Goal: Find specific page/section: Find specific page/section

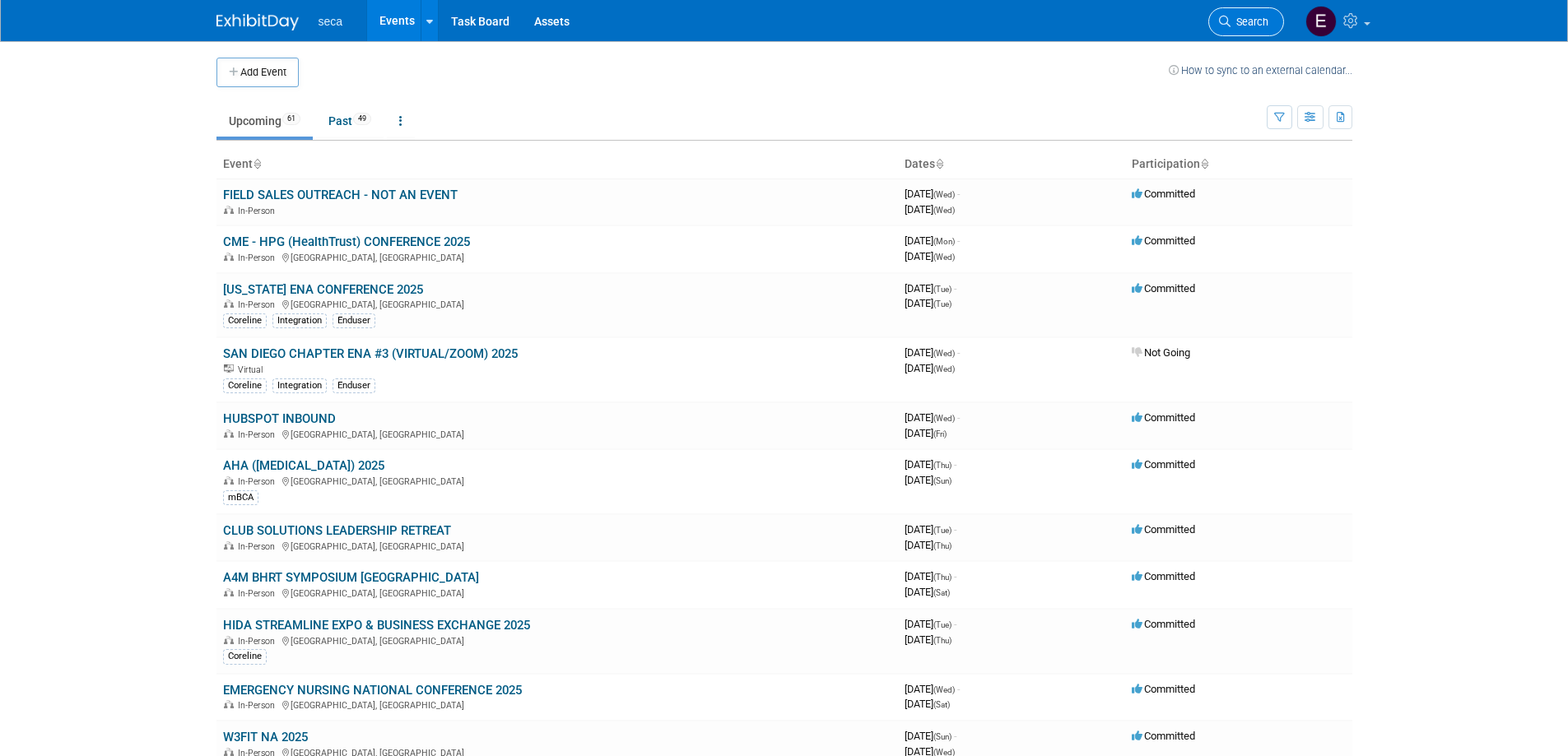
click at [1249, 24] on span "Search" at bounding box center [1249, 22] width 38 height 13
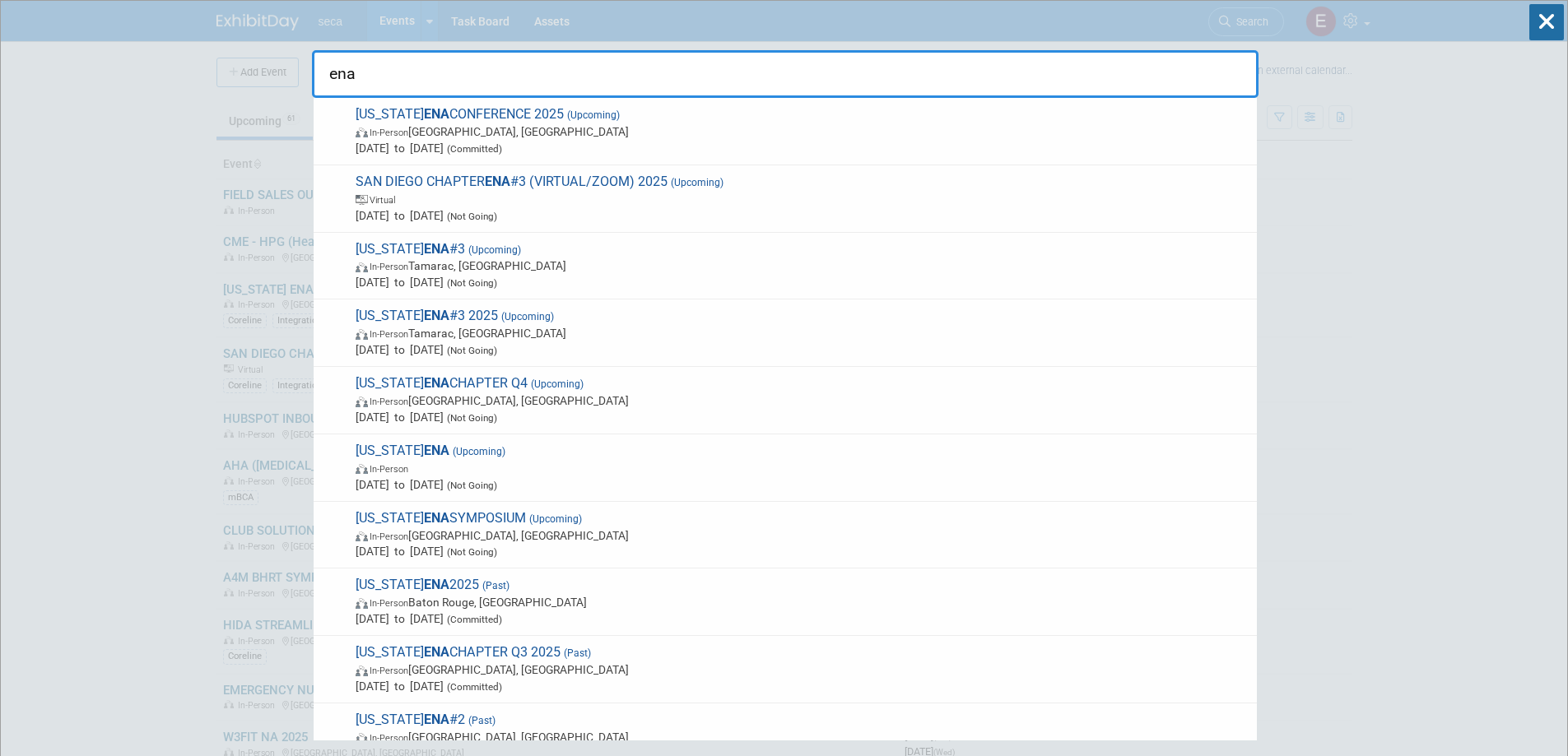
type input "ena"
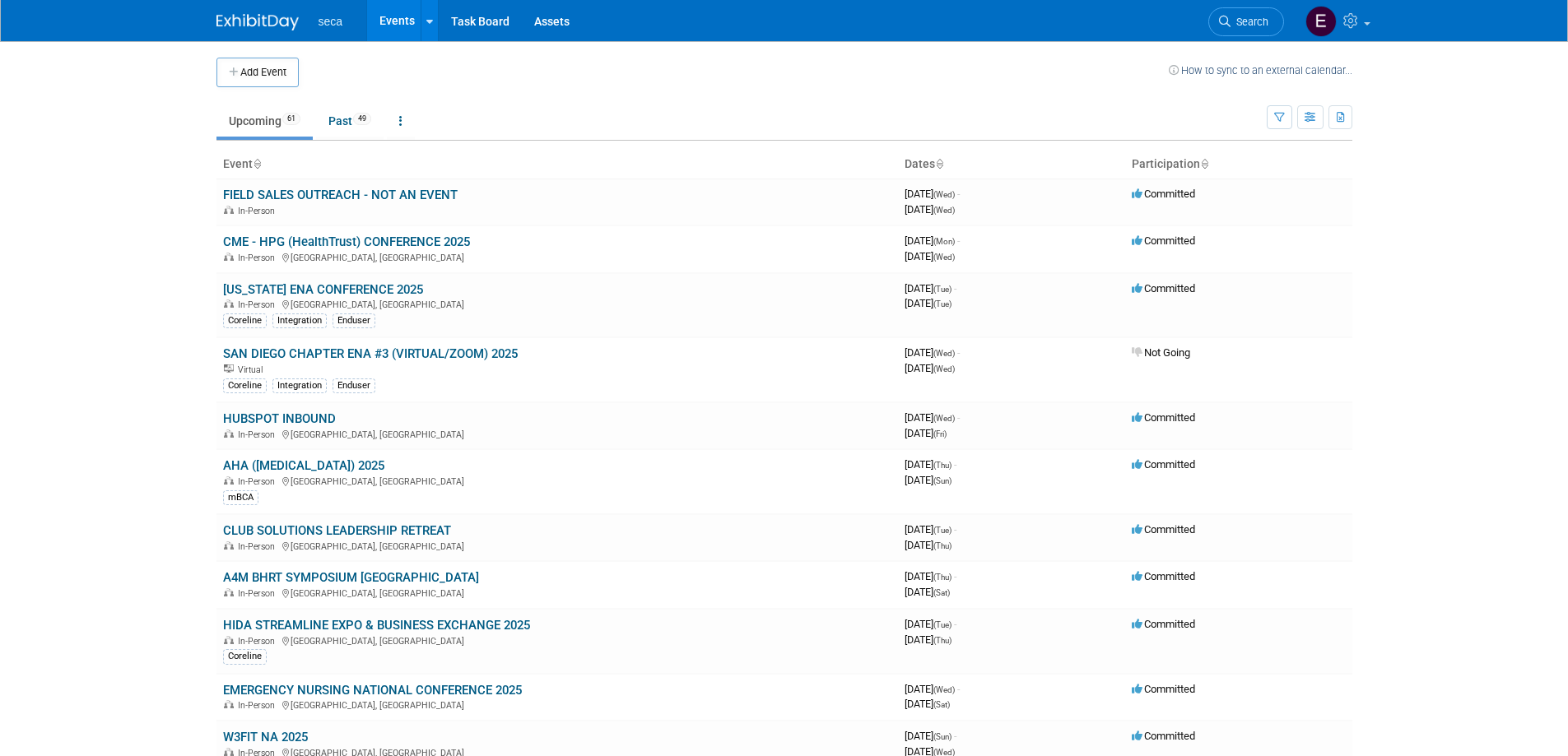
click at [940, 163] on icon at bounding box center [939, 164] width 8 height 11
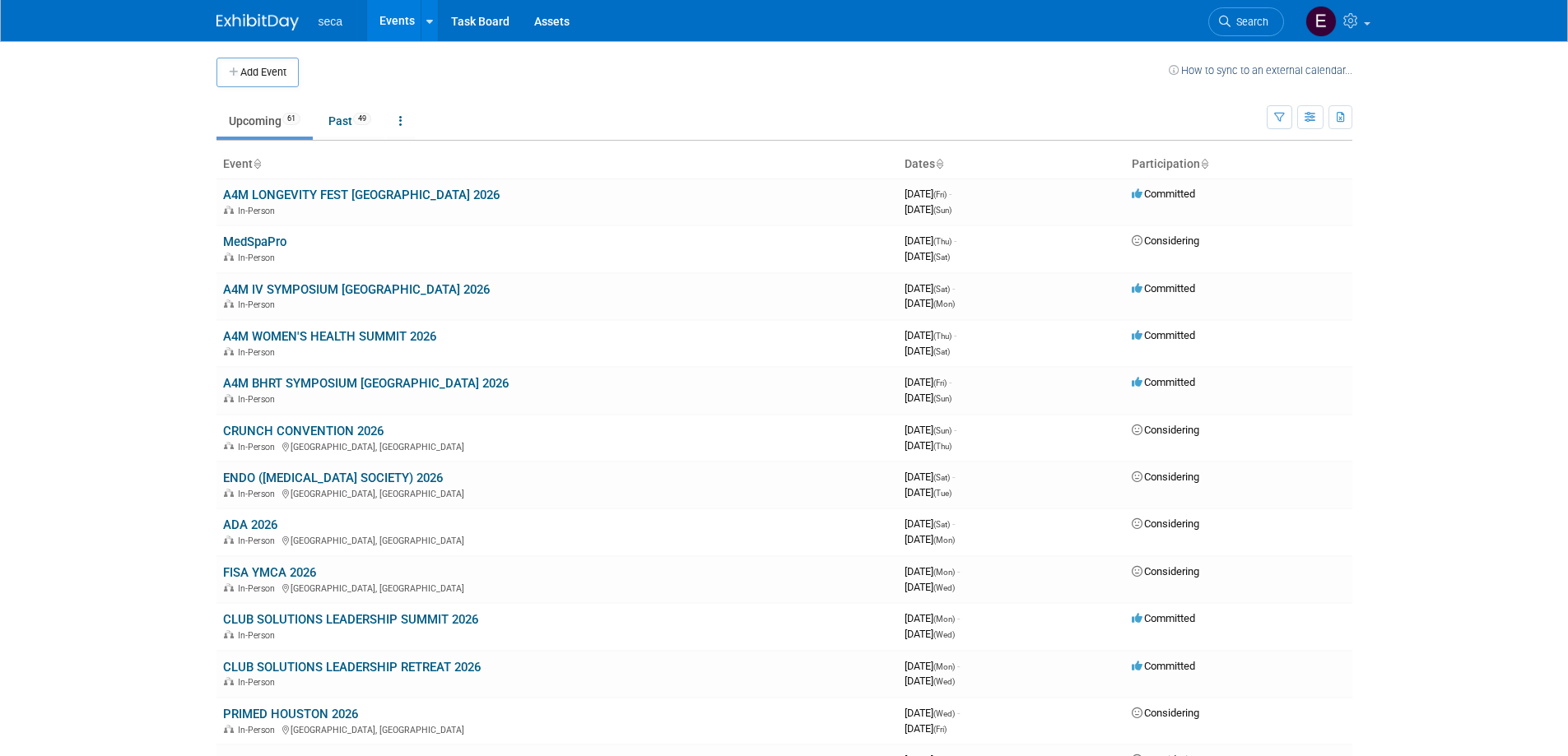
click at [940, 163] on icon at bounding box center [939, 164] width 8 height 11
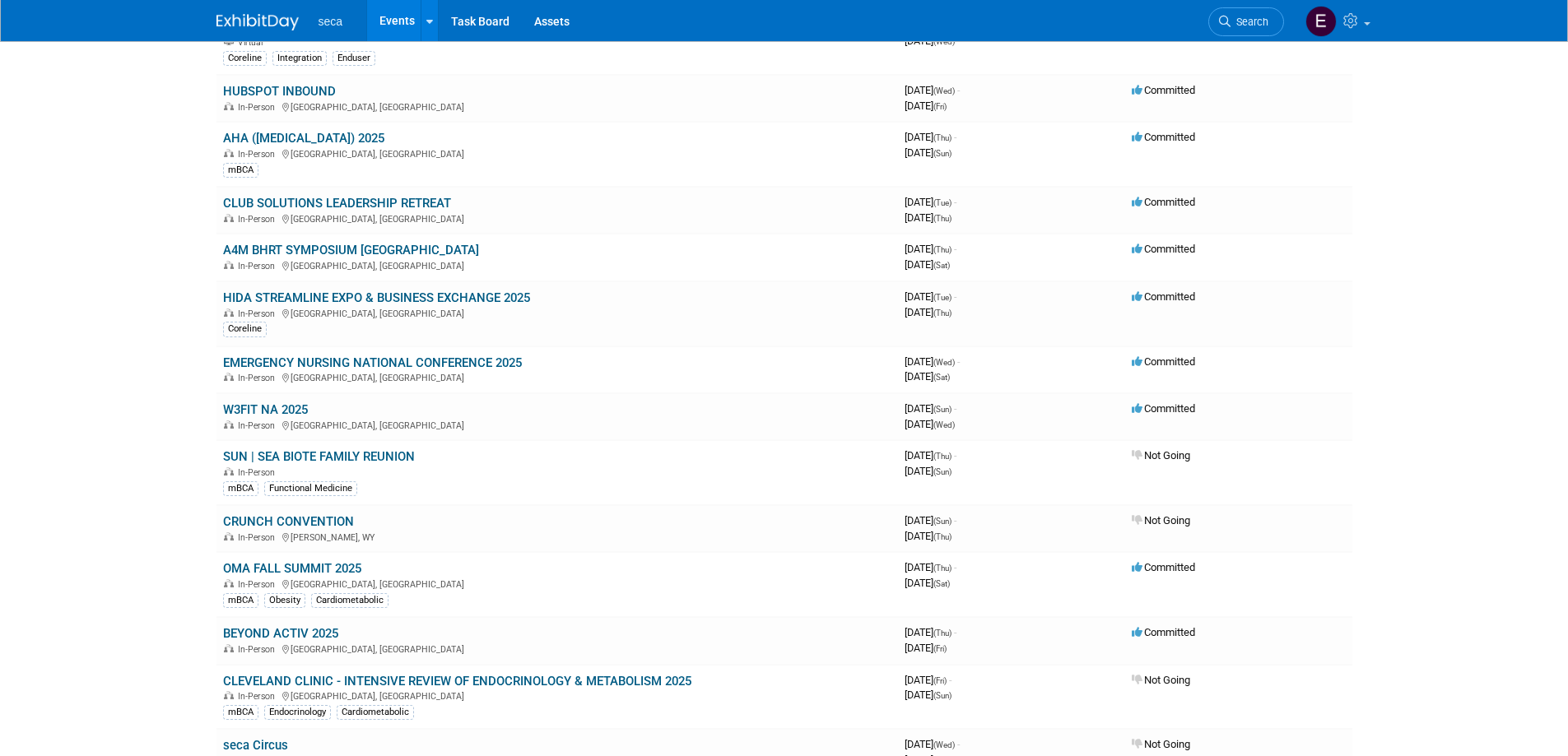
scroll to position [329, 0]
click at [291, 411] on link "W3FIT NA 2025" at bounding box center [266, 408] width 85 height 15
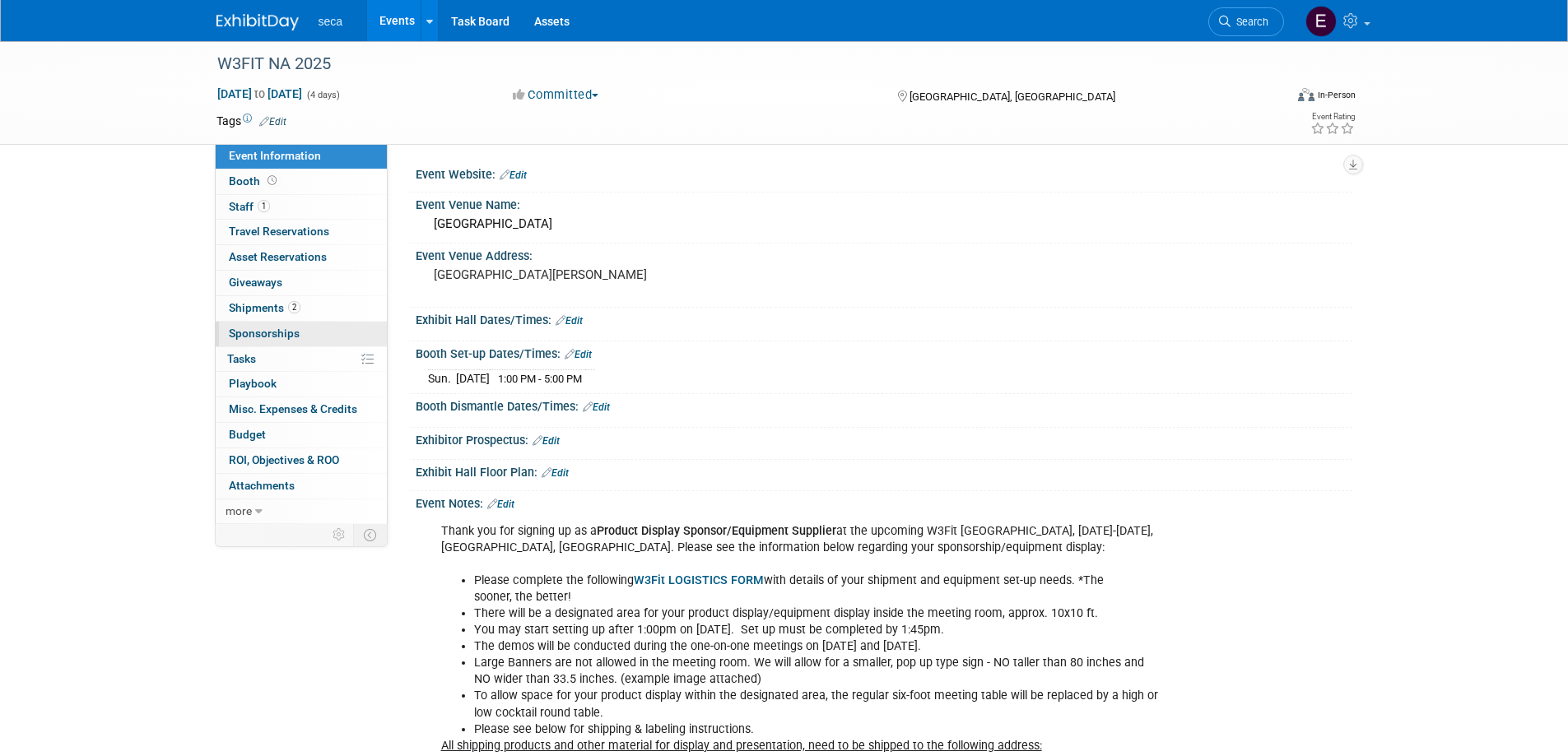
click at [267, 335] on span "Sponsorships 0" at bounding box center [264, 333] width 71 height 13
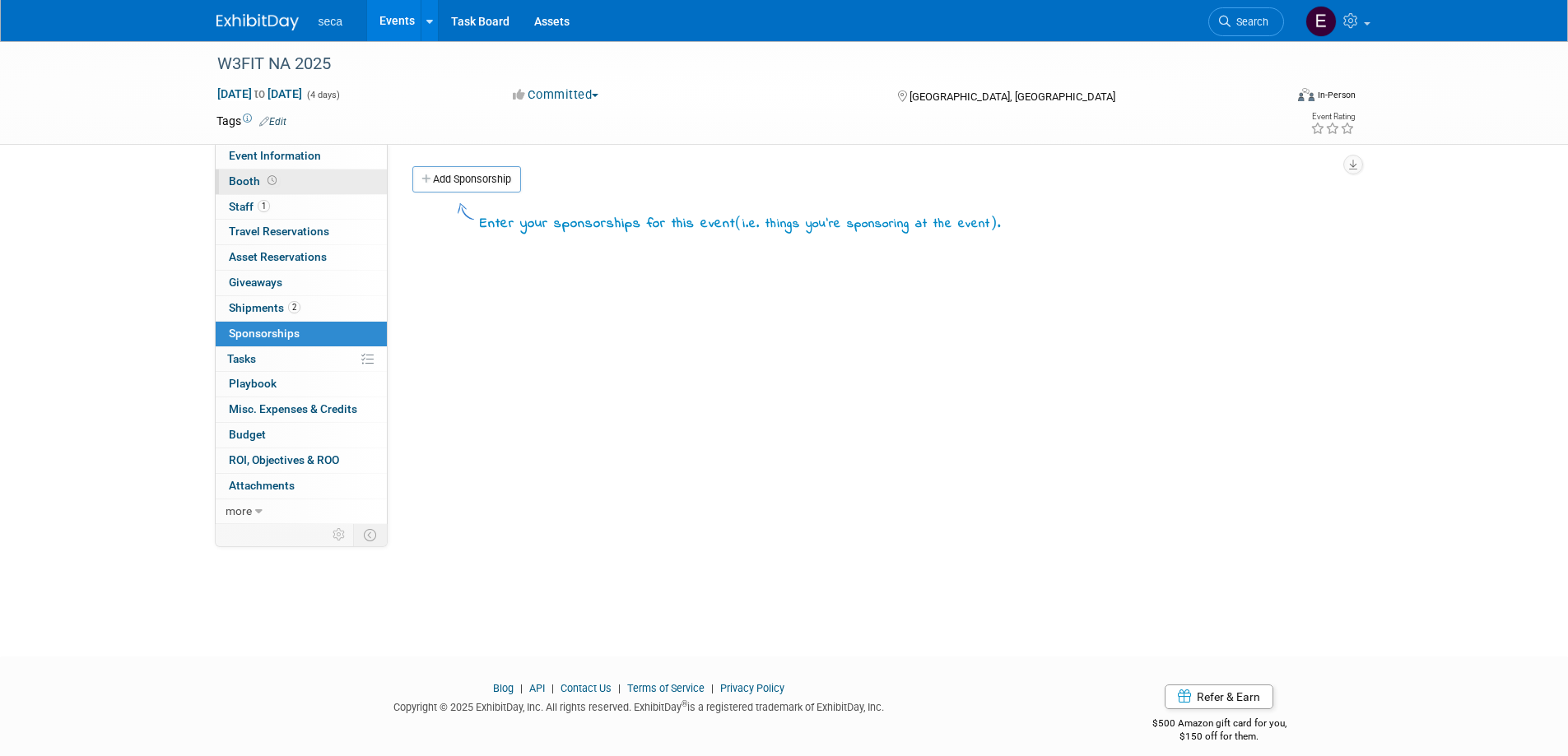
click at [250, 183] on span "Booth" at bounding box center [254, 181] width 51 height 13
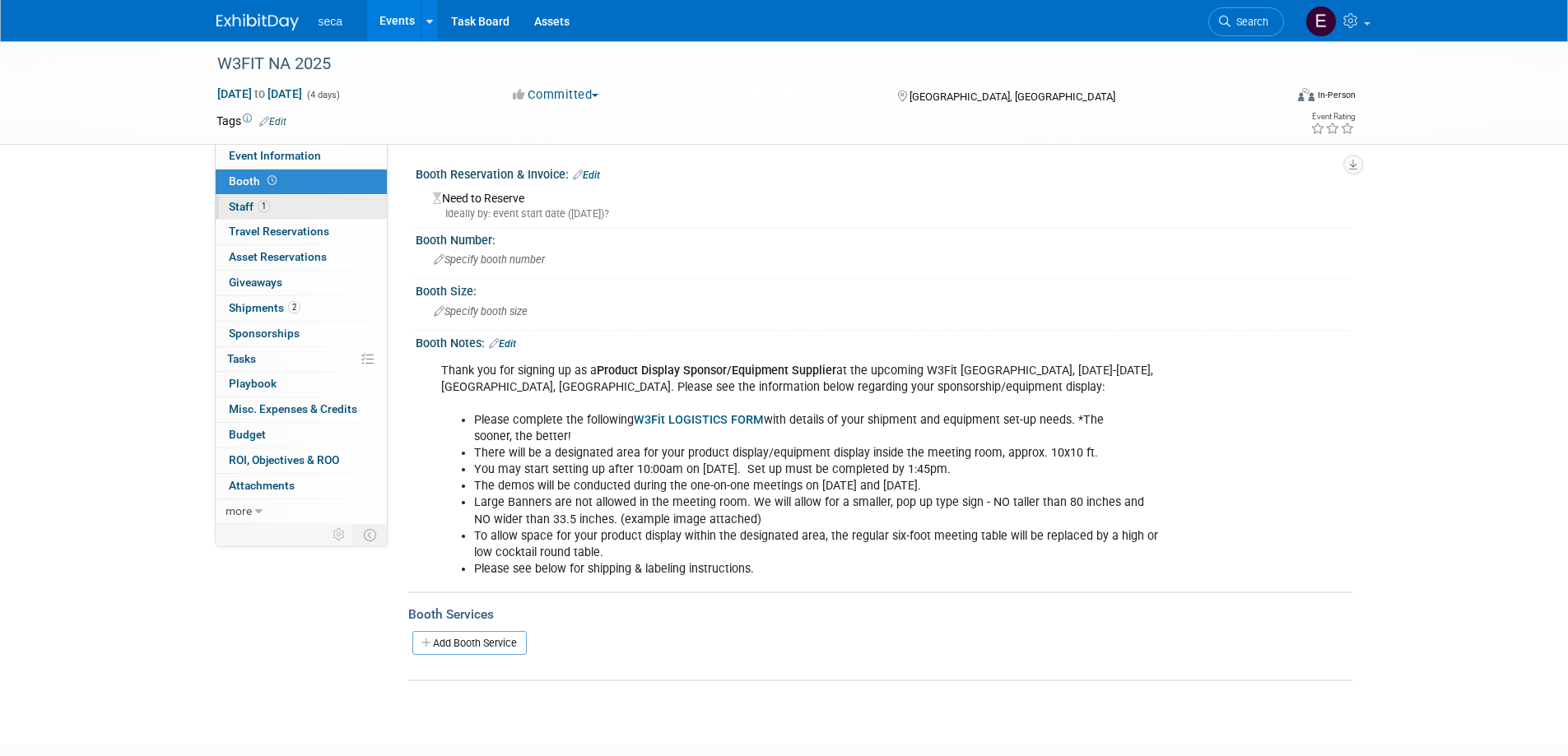
click at [243, 205] on span "Staff 1" at bounding box center [249, 207] width 41 height 13
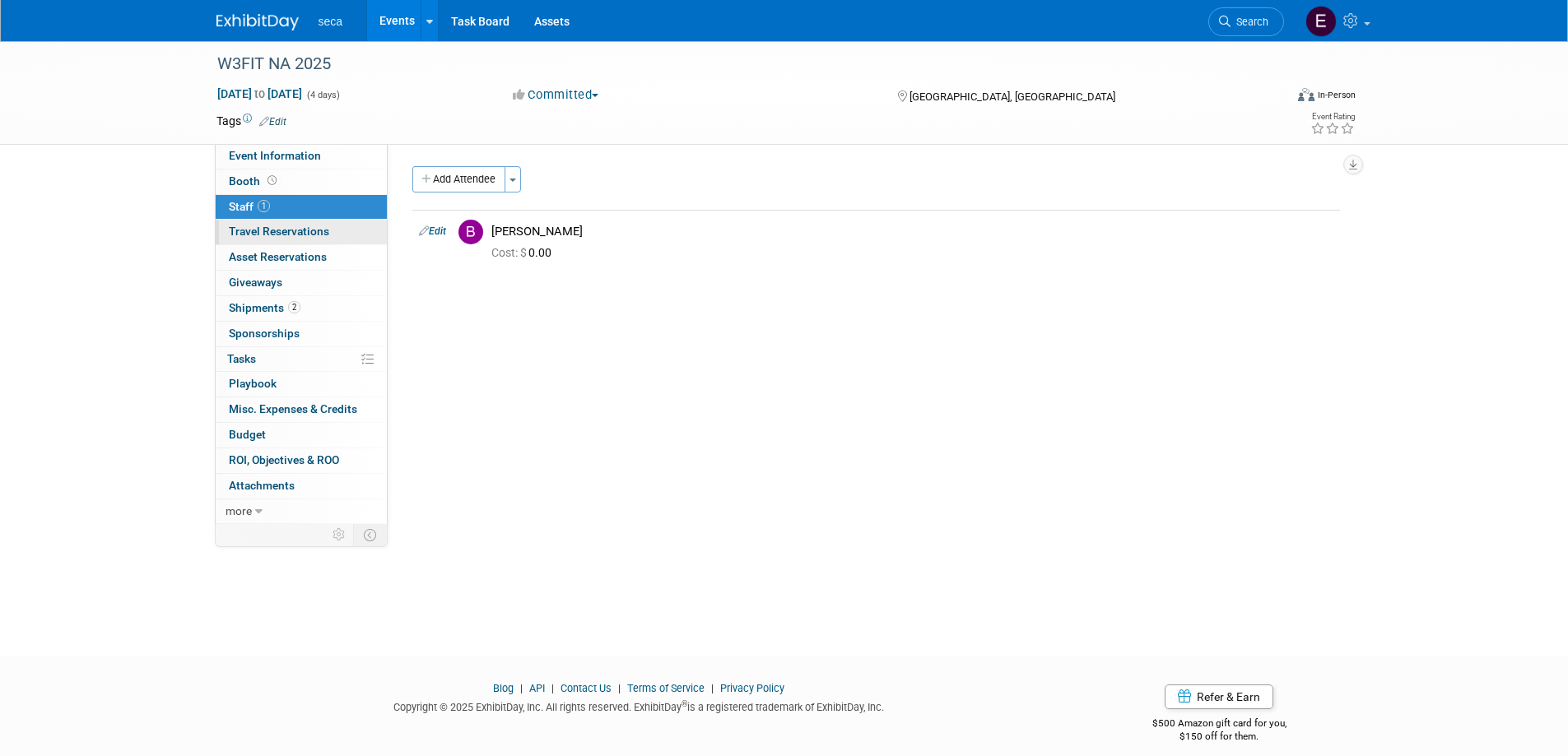
click at [244, 233] on span "Travel Reservations 0" at bounding box center [279, 231] width 100 height 13
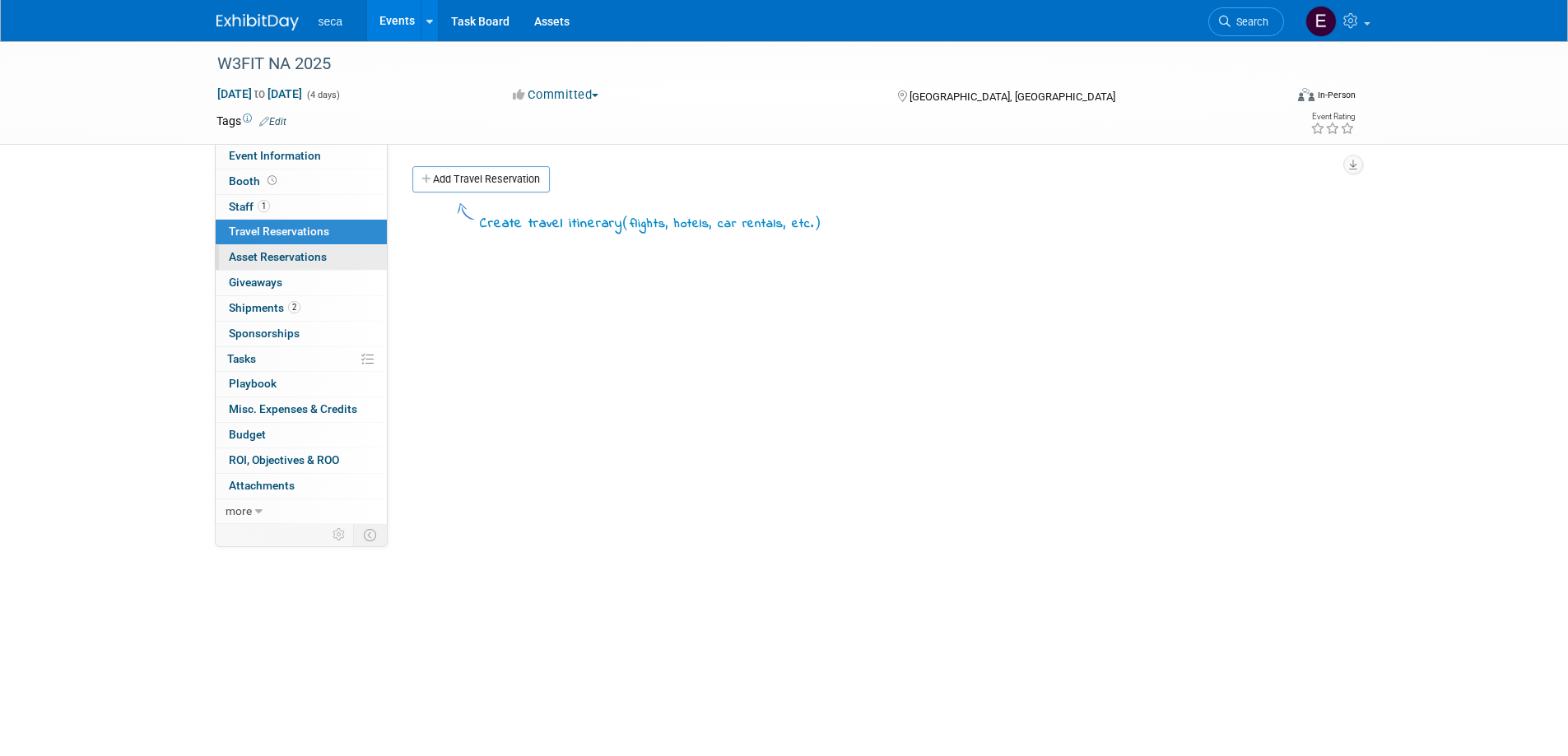
click at [245, 260] on span "Asset Reservations 0" at bounding box center [277, 257] width 98 height 13
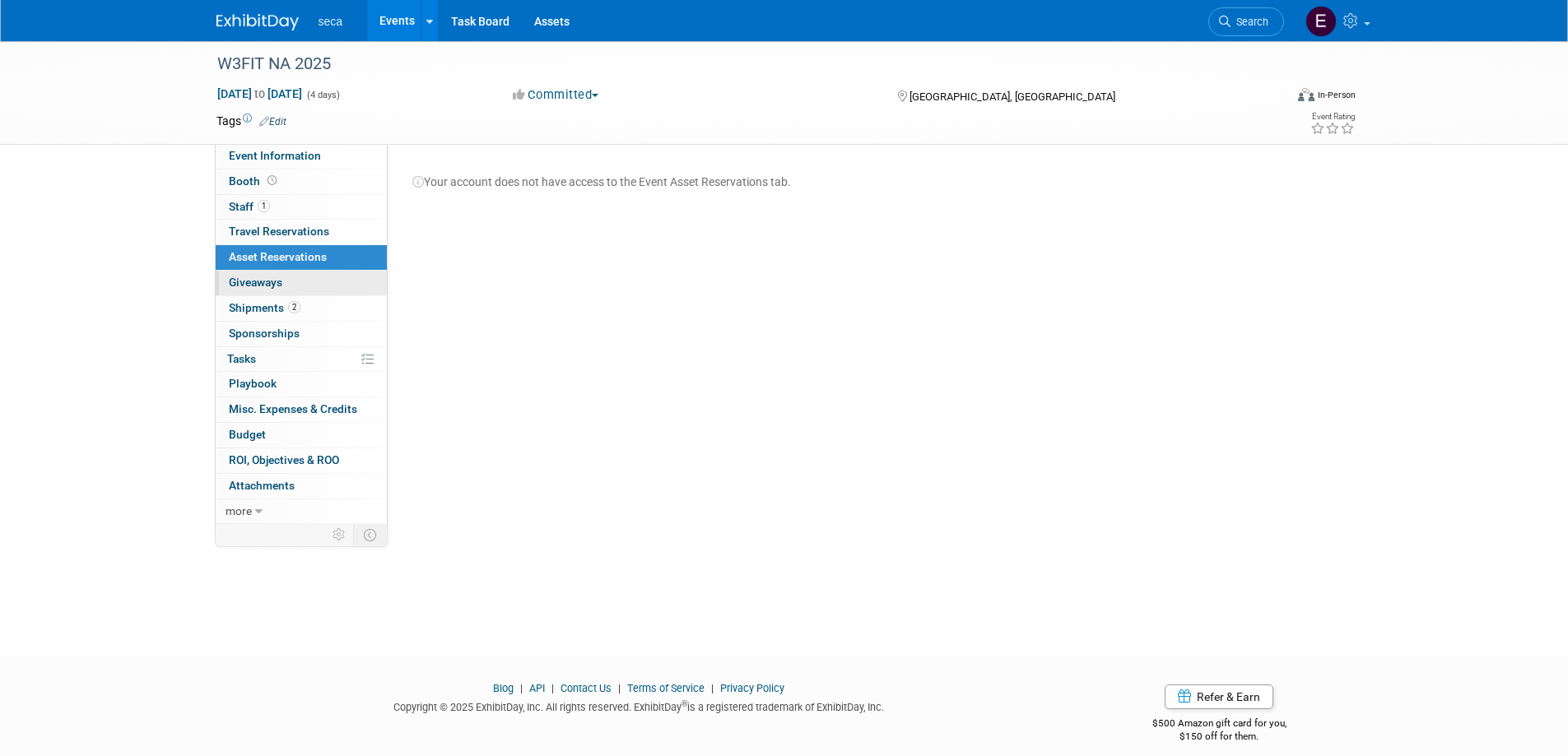
click at [242, 280] on span "Giveaways 0" at bounding box center [255, 282] width 53 height 13
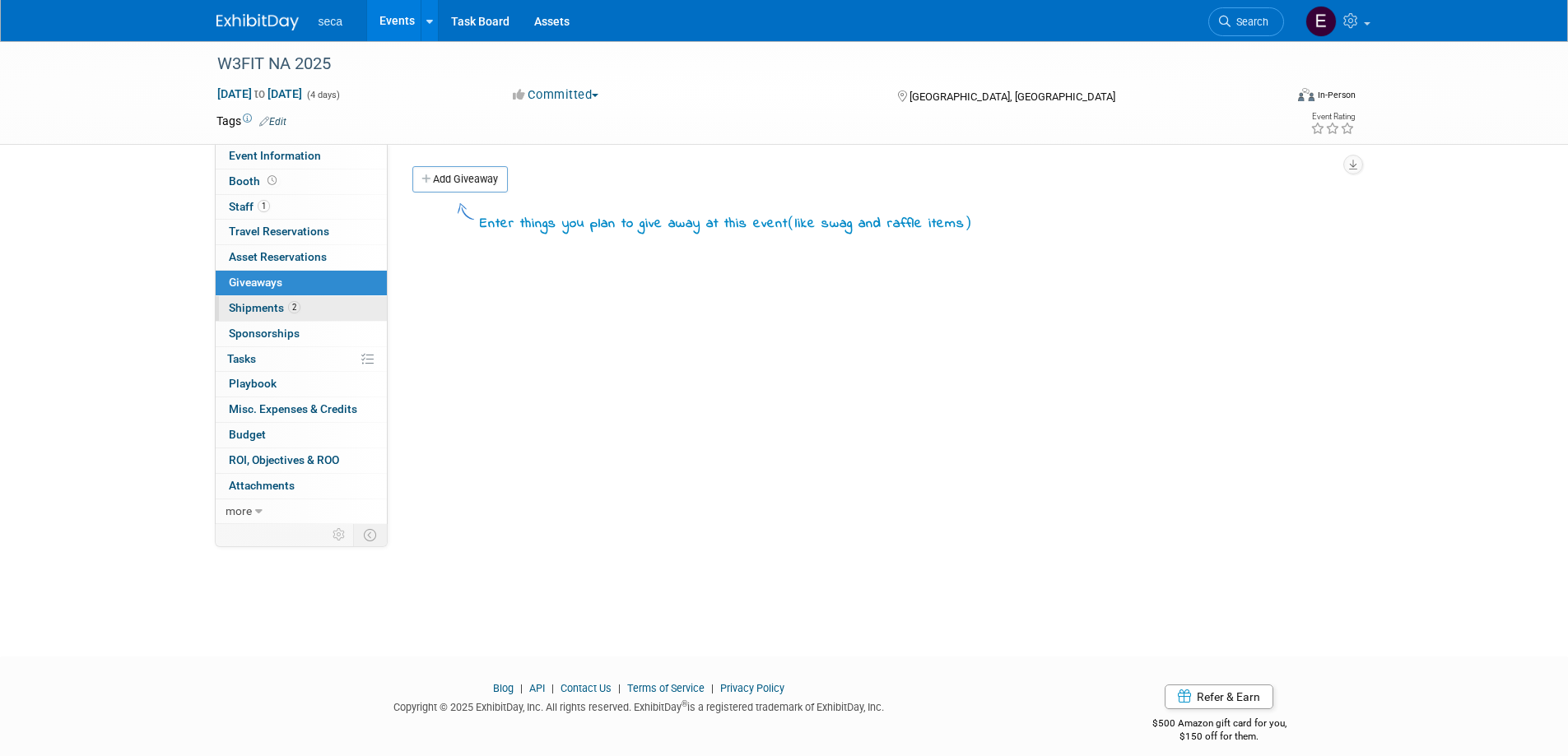
click at [249, 313] on span "Shipments 2" at bounding box center [265, 308] width 72 height 13
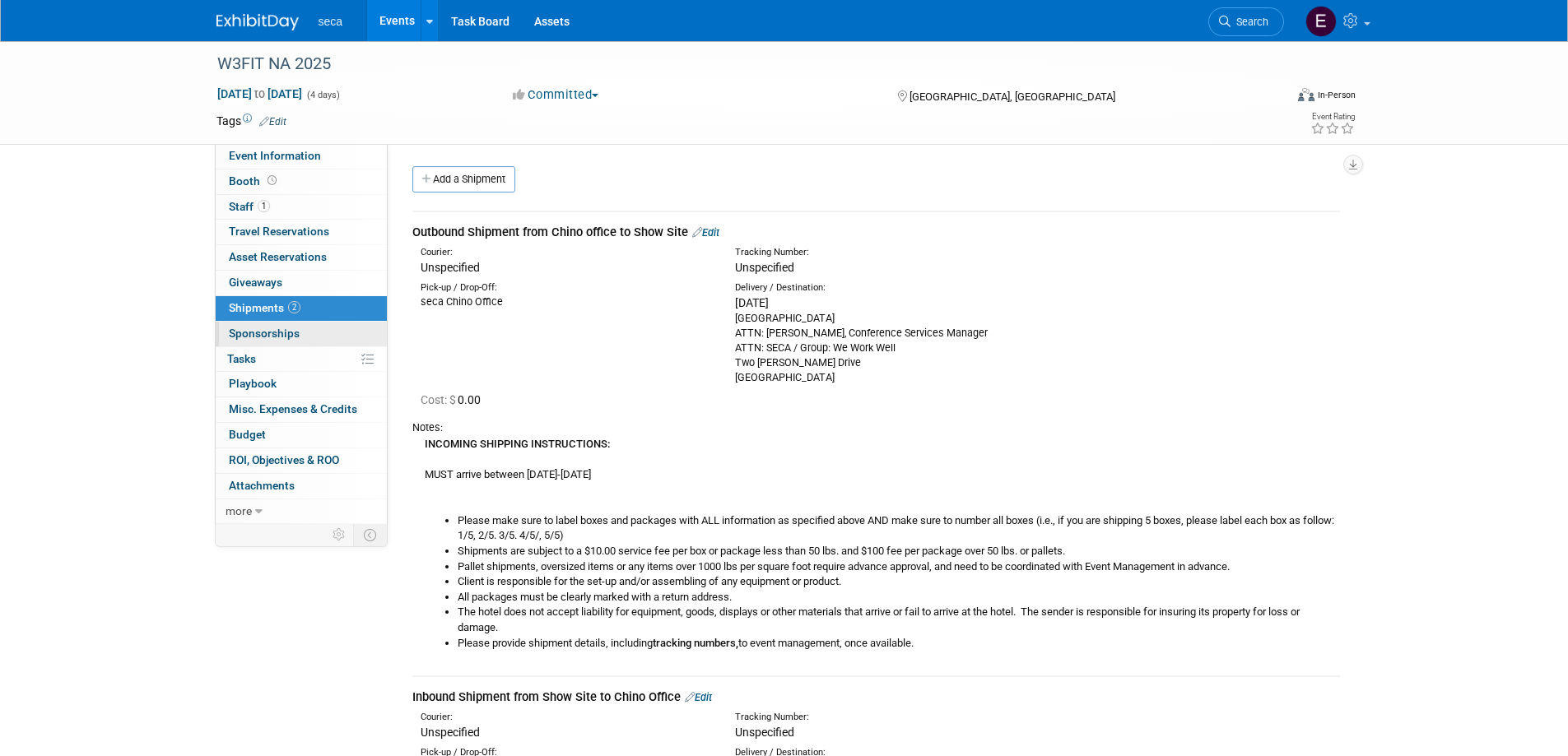
click at [252, 331] on span "Sponsorships 0" at bounding box center [264, 333] width 71 height 13
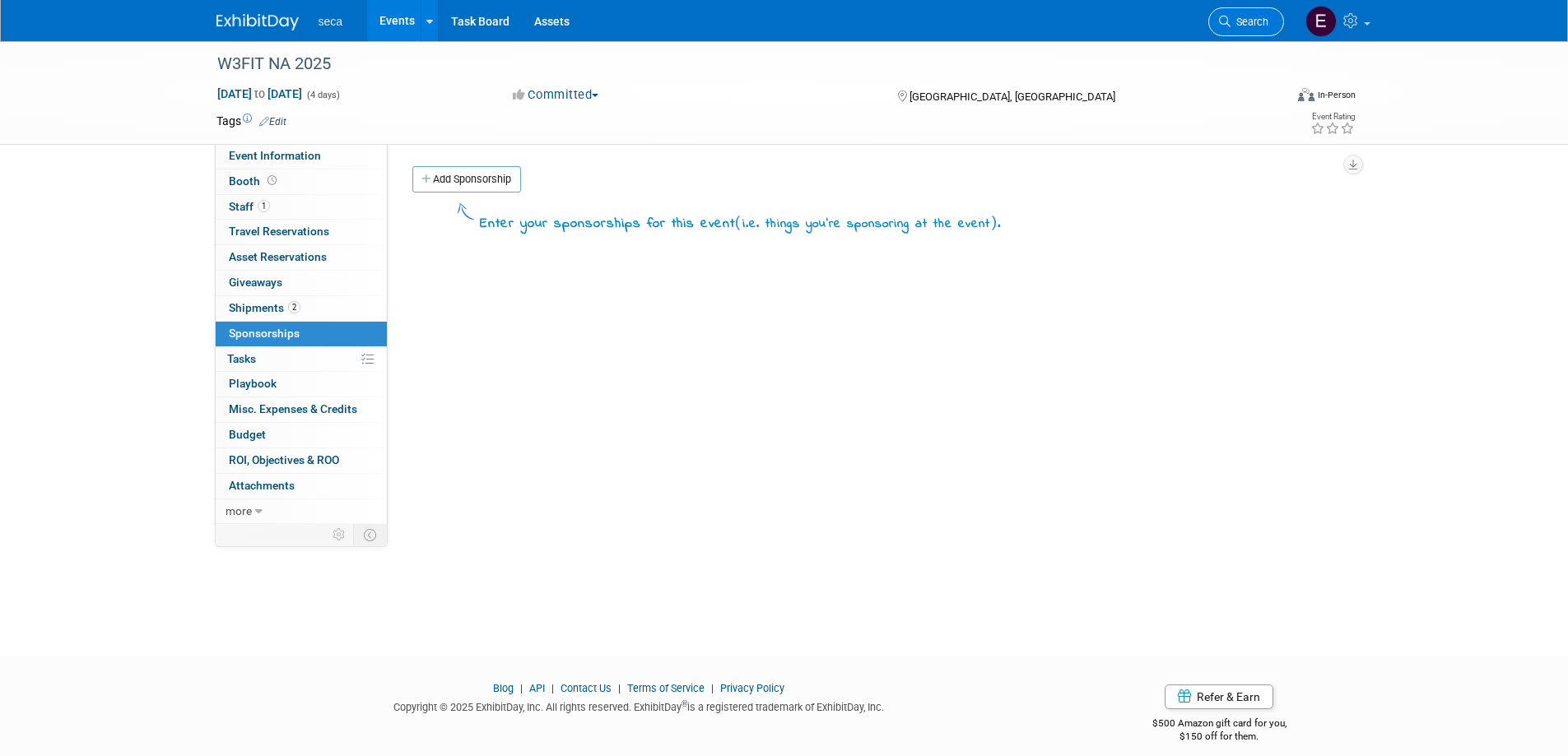
click at [1233, 23] on span "Search" at bounding box center [1249, 22] width 38 height 13
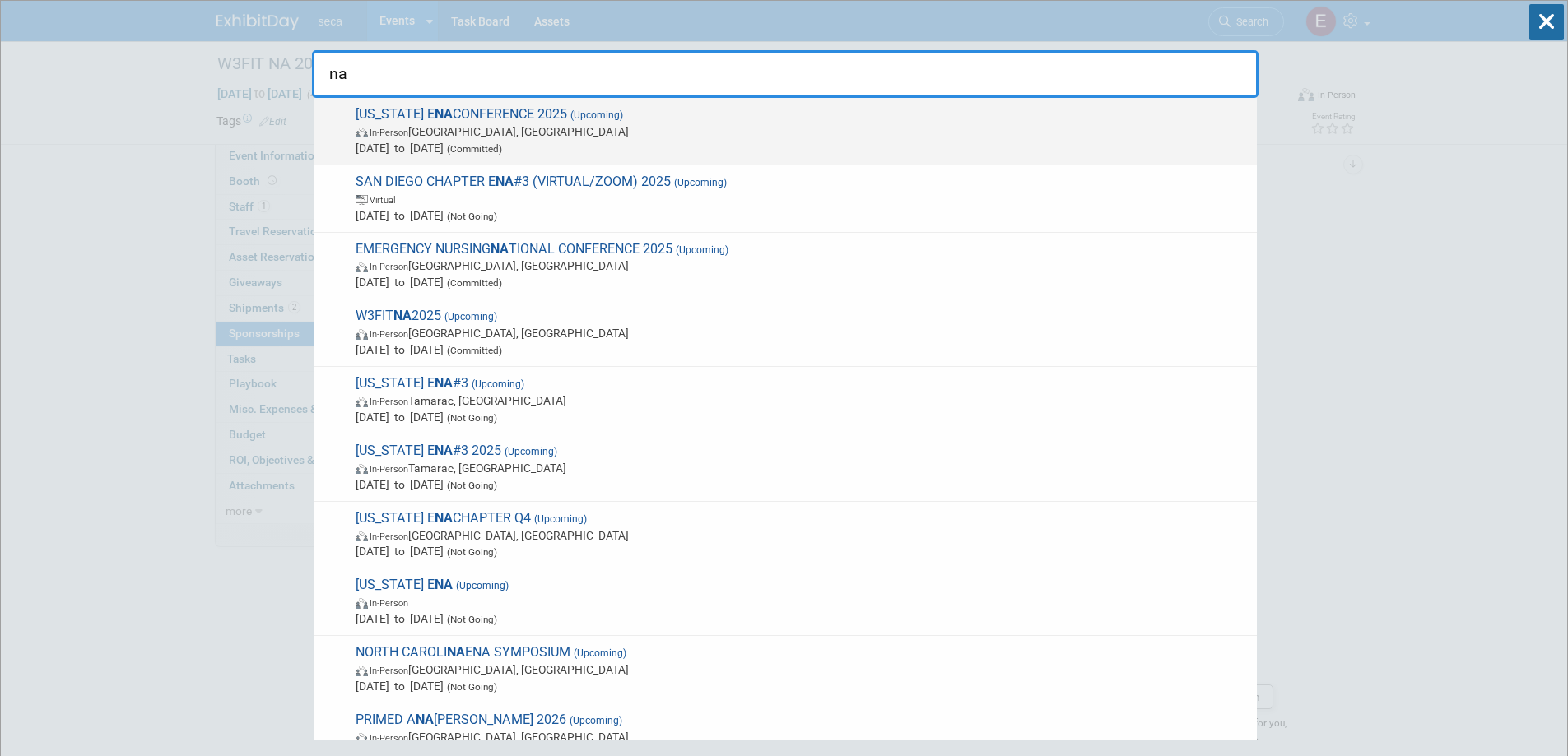
type input "na"
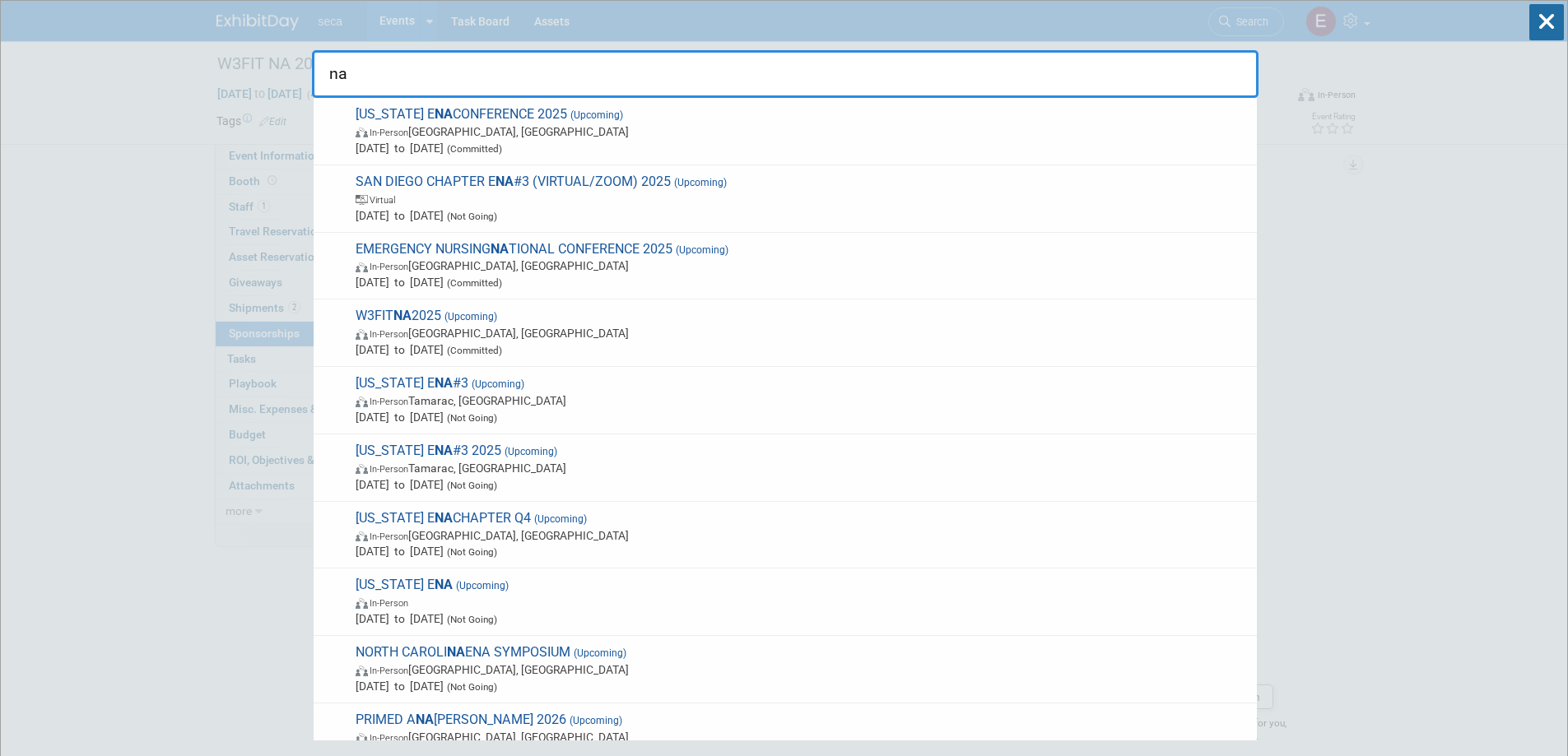
click at [549, 140] on span "Aug 19, 2025 to Aug 19, 2025 (Committed)" at bounding box center [802, 149] width 893 height 17
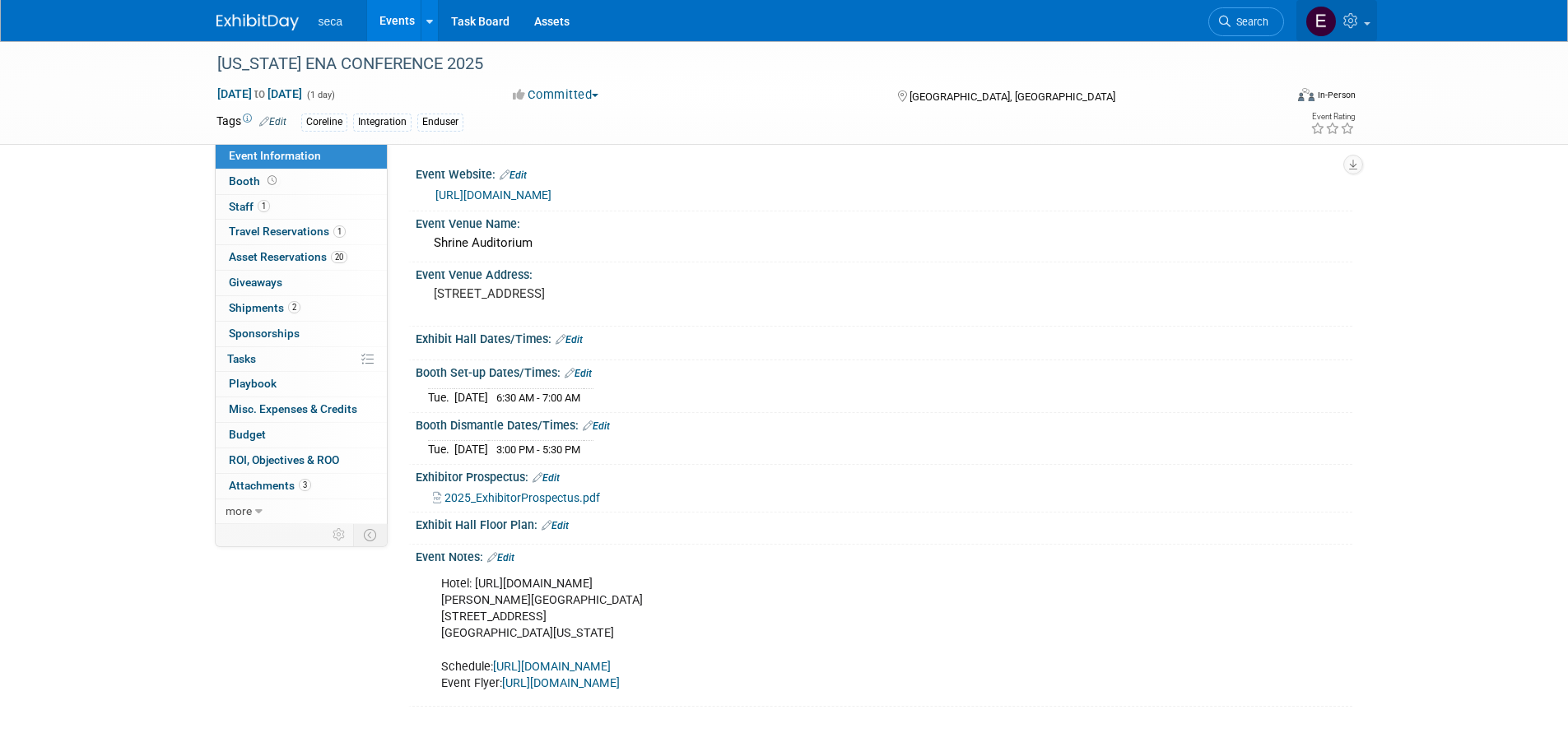
click at [1362, 18] on link at bounding box center [1336, 20] width 81 height 41
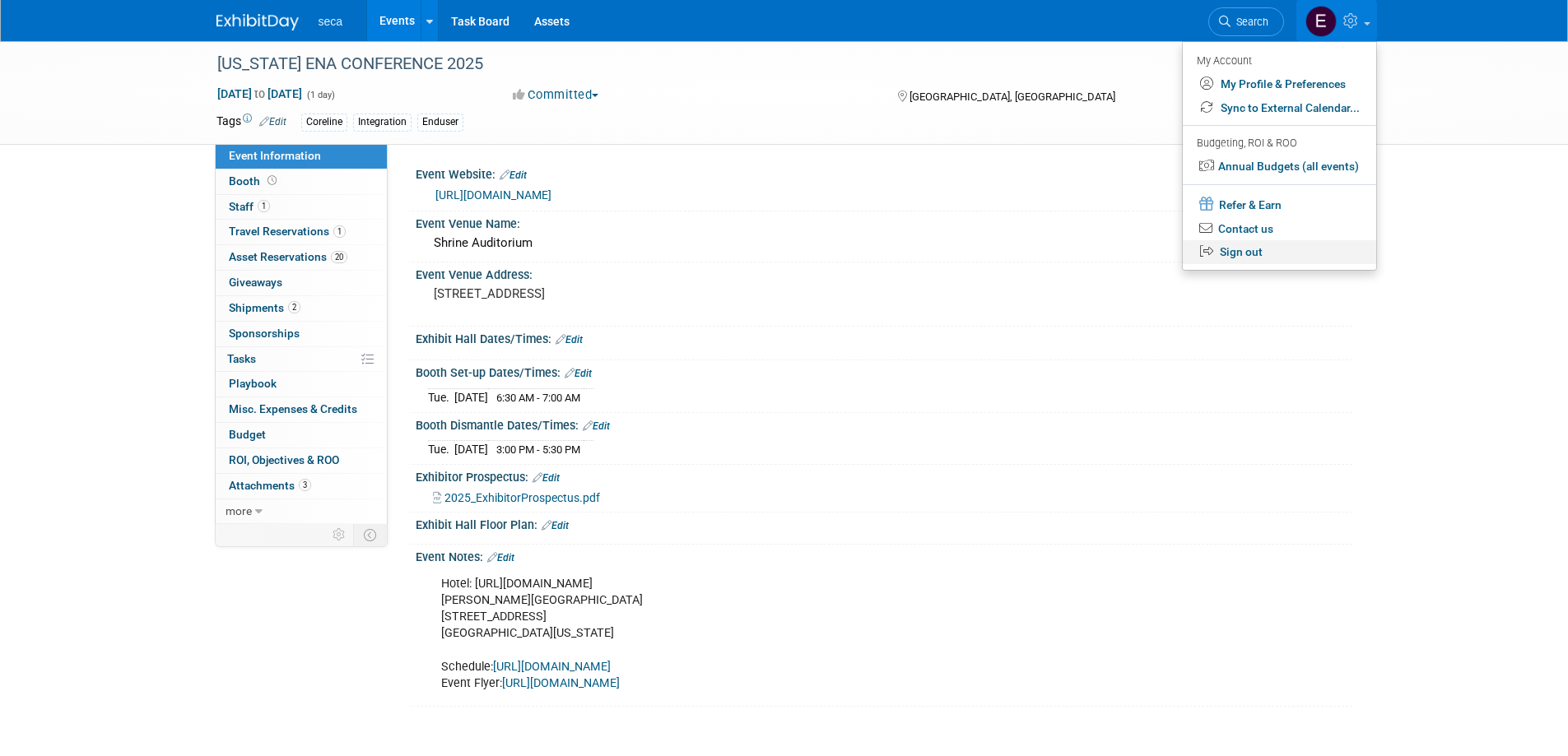
click at [1247, 257] on link "Sign out" at bounding box center [1279, 252] width 194 height 24
